Goal: Information Seeking & Learning: Learn about a topic

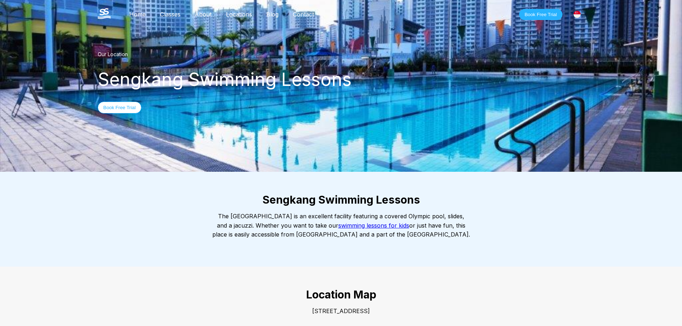
click at [266, 13] on link "Blog" at bounding box center [272, 14] width 27 height 7
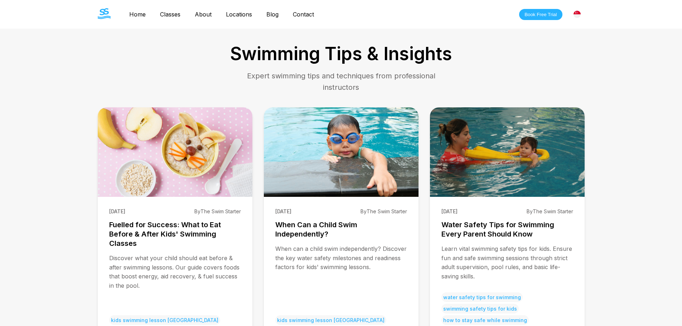
click at [203, 14] on link "About" at bounding box center [203, 14] width 31 height 7
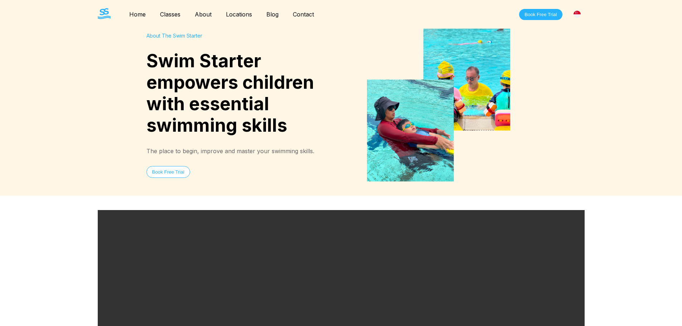
click at [183, 173] on button "Book Free Trial" at bounding box center [168, 172] width 44 height 12
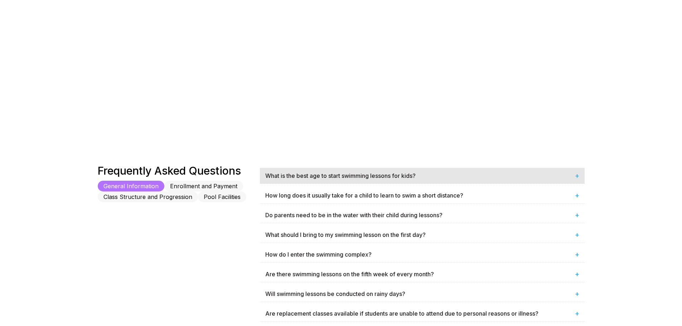
scroll to position [286, 0]
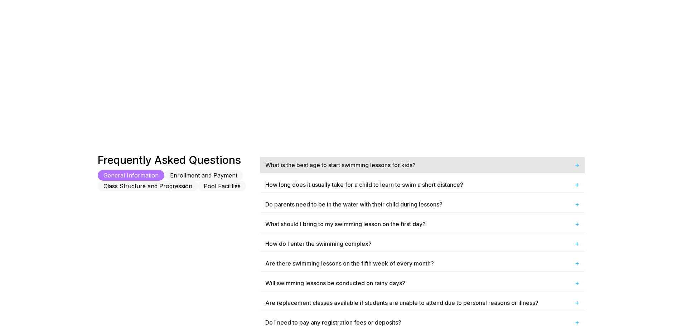
click at [486, 172] on div "What is the best age to start swimming lessons for kids? +" at bounding box center [422, 165] width 325 height 16
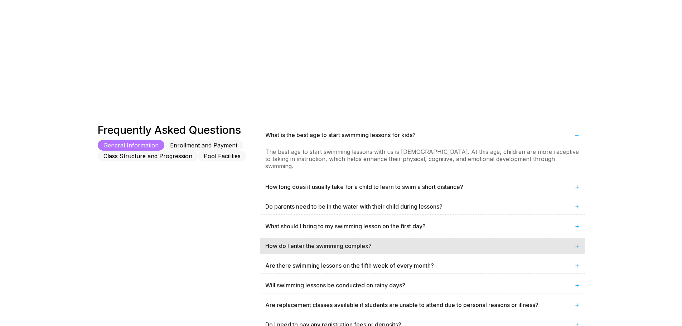
scroll to position [358, 0]
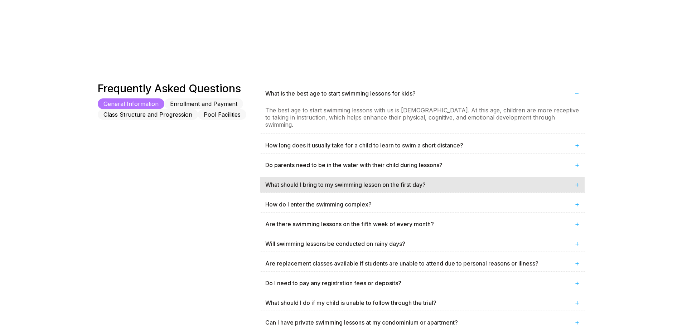
click at [401, 184] on div "What should I bring to my swimming lesson on the first day? +" at bounding box center [422, 185] width 325 height 16
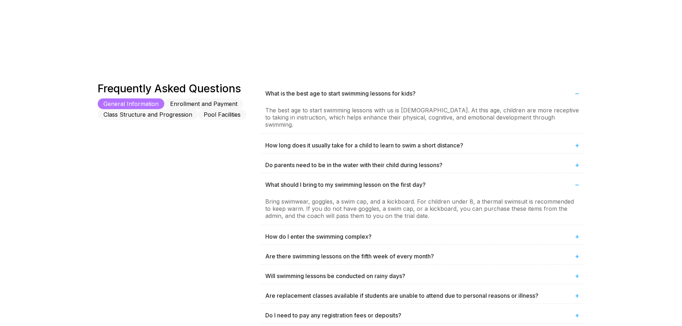
click at [216, 105] on button "Enrollment and Payment" at bounding box center [203, 103] width 79 height 11
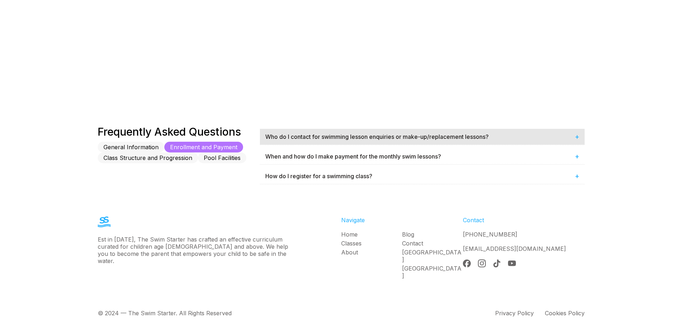
click at [381, 135] on div "Who do I contact for swimming lesson enquiries or make-up/replacement lessons? +" at bounding box center [422, 137] width 325 height 16
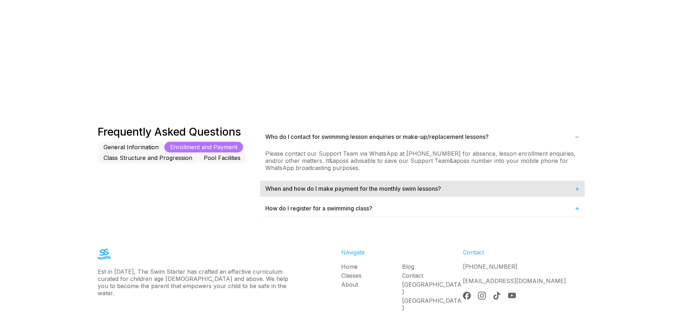
click at [376, 192] on div "When and how do I make payment for the monthly swim lessons? +" at bounding box center [422, 189] width 325 height 16
